Goal: Information Seeking & Learning: Learn about a topic

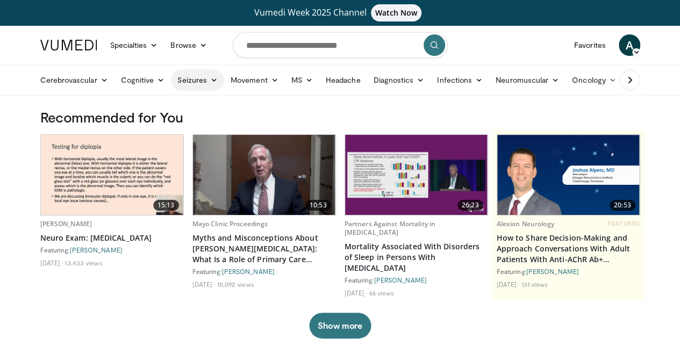
click at [173, 83] on link "Seizures" at bounding box center [197, 80] width 53 height 22
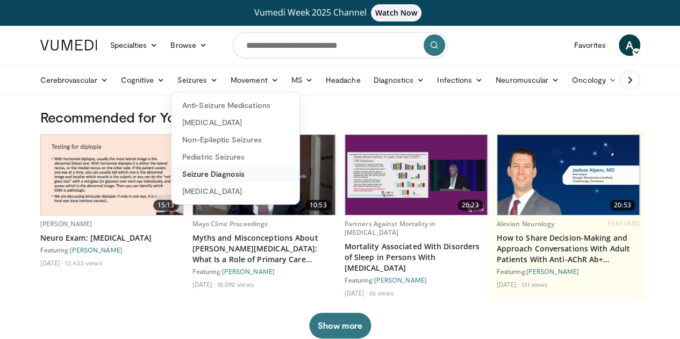
click at [201, 180] on link "Seizure Diagnosis" at bounding box center [236, 174] width 128 height 17
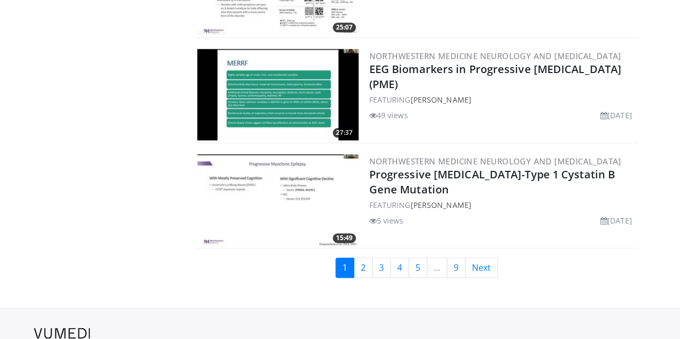
scroll to position [2629, 0]
click at [370, 258] on link "2" at bounding box center [363, 267] width 19 height 20
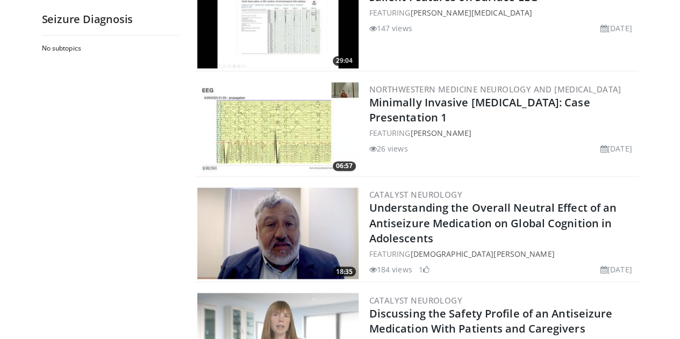
scroll to position [804, 0]
click at [469, 270] on div "Catalyst Neurology Understanding the Overall Neutral Effect of an Antiseizure M…" at bounding box center [503, 232] width 267 height 91
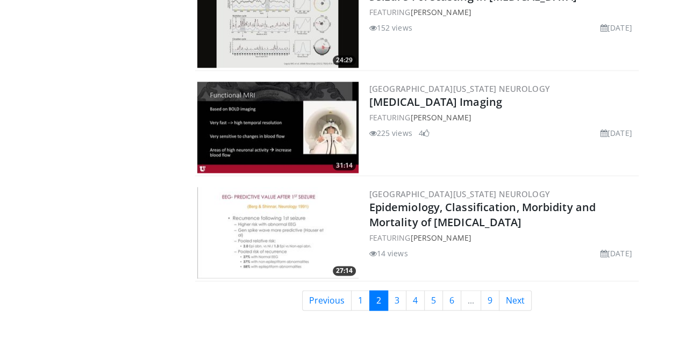
scroll to position [2597, 0]
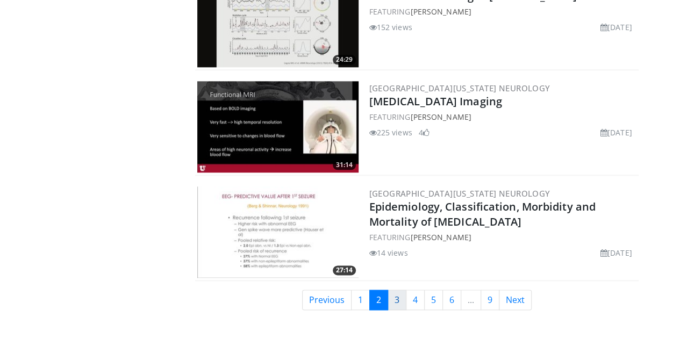
click at [407, 293] on link "3" at bounding box center [397, 300] width 19 height 20
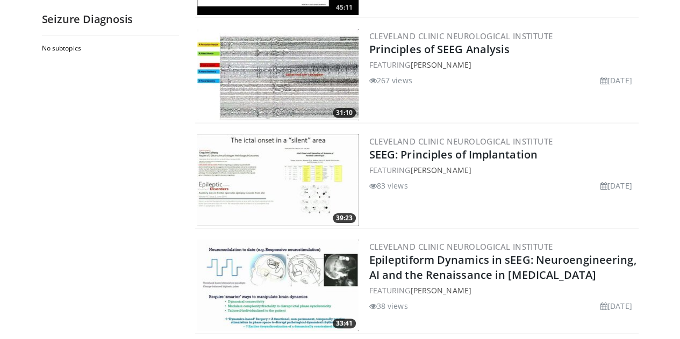
scroll to position [2027, 0]
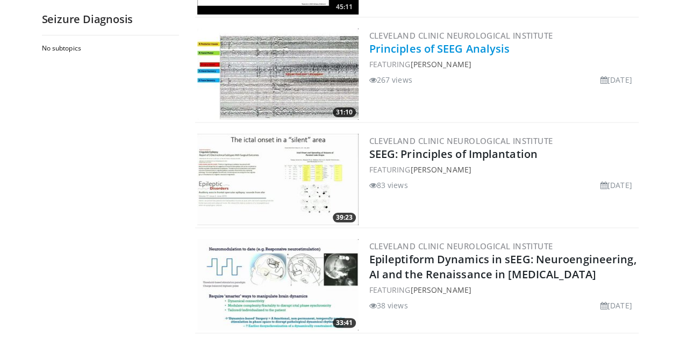
click at [422, 41] on link "Principles of SEEG Analysis" at bounding box center [440, 48] width 141 height 15
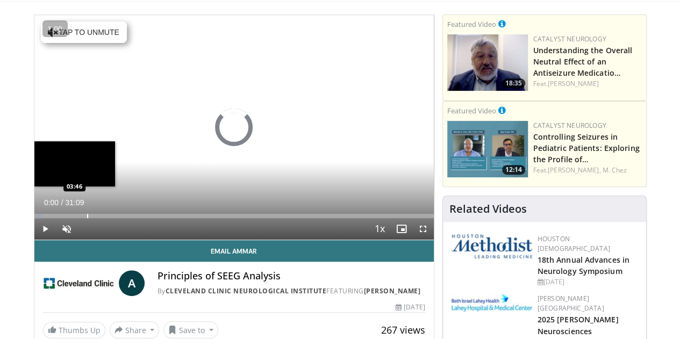
click at [59, 218] on div "Loaded : 2.12% 00:00 03:46" at bounding box center [234, 213] width 400 height 10
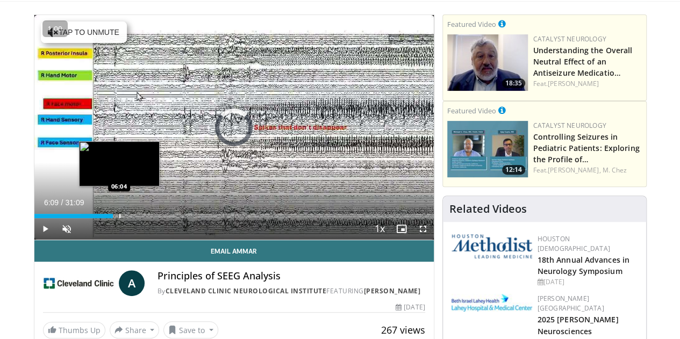
click at [93, 218] on div "Loaded : 15.51% 06:09 06:04" at bounding box center [234, 216] width 400 height 4
click at [132, 218] on div "Progress Bar" at bounding box center [132, 216] width 1 height 4
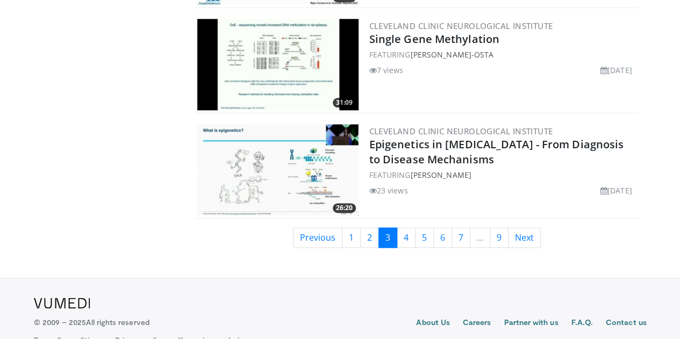
scroll to position [2672, 0]
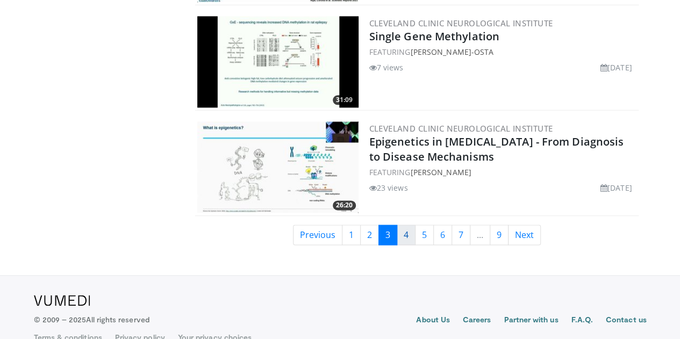
click at [414, 226] on link "4" at bounding box center [406, 235] width 19 height 20
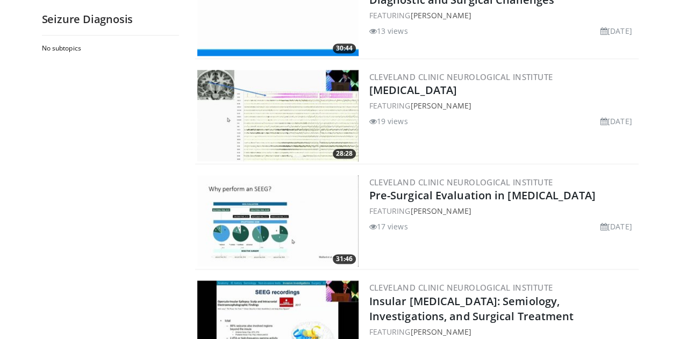
scroll to position [722, 0]
